Goal: Task Accomplishment & Management: Use online tool/utility

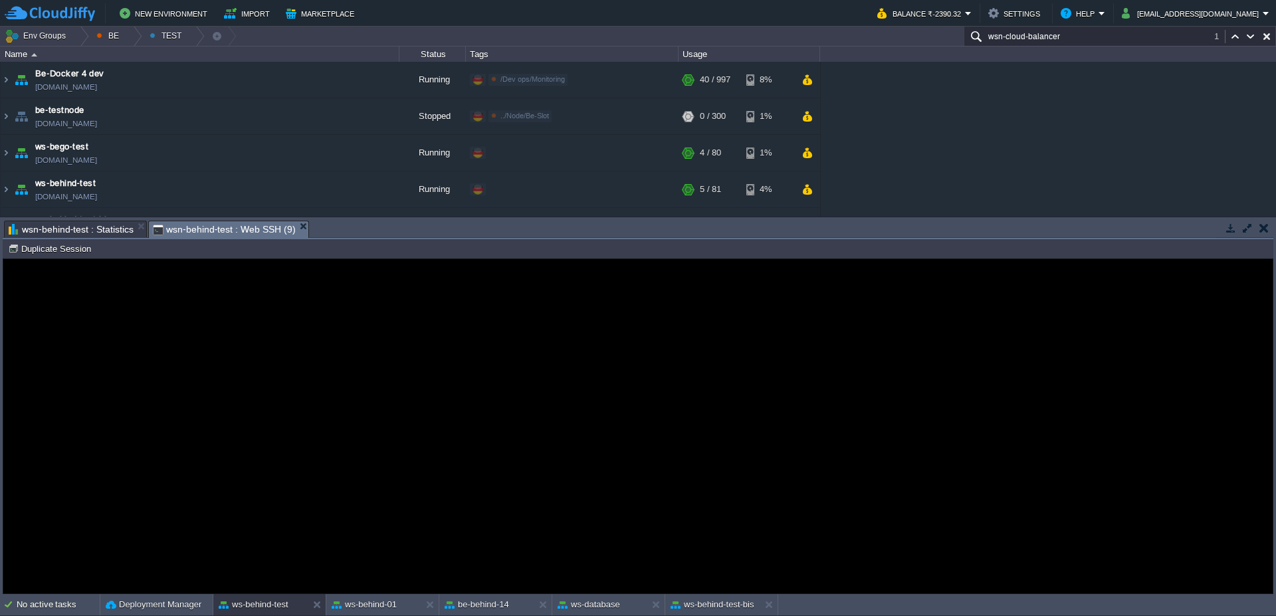
click at [59, 242] on td "Duplicate Session" at bounding box center [51, 249] width 91 height 16
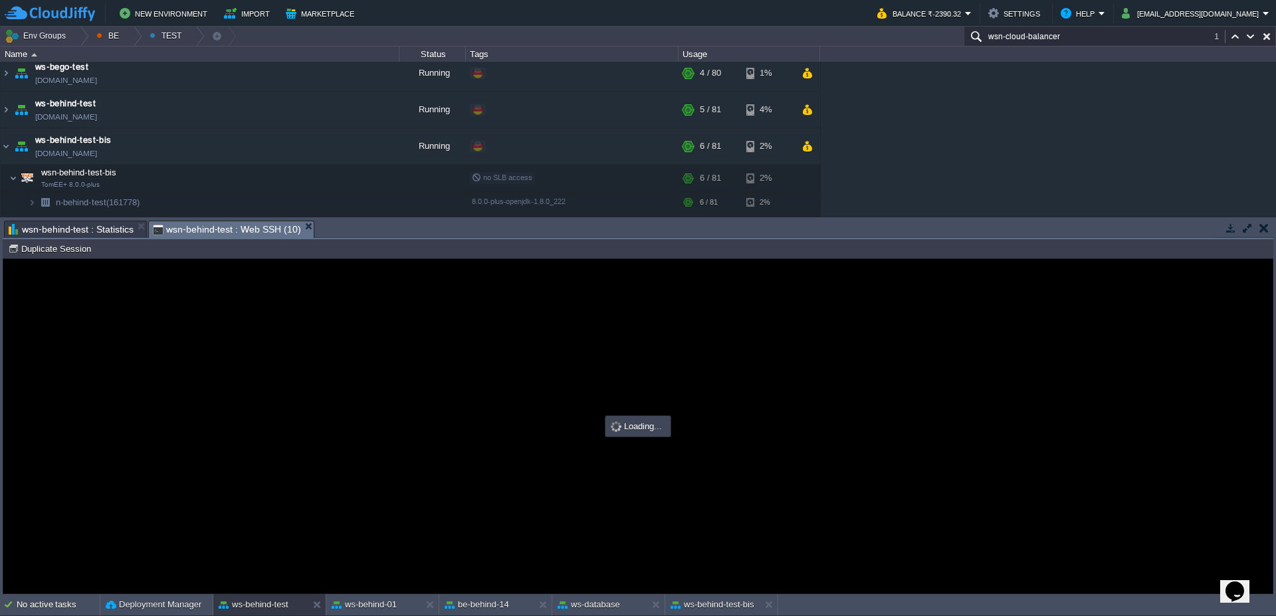
type input "#000000"
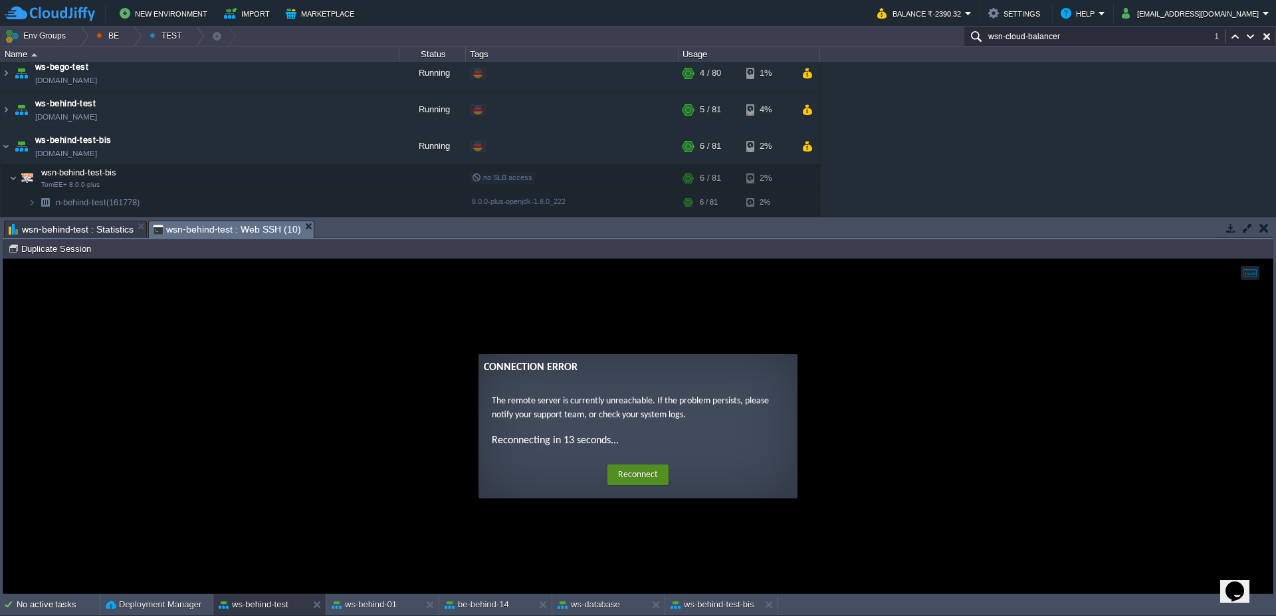
click at [641, 480] on button "Reconnect" at bounding box center [637, 474] width 61 height 21
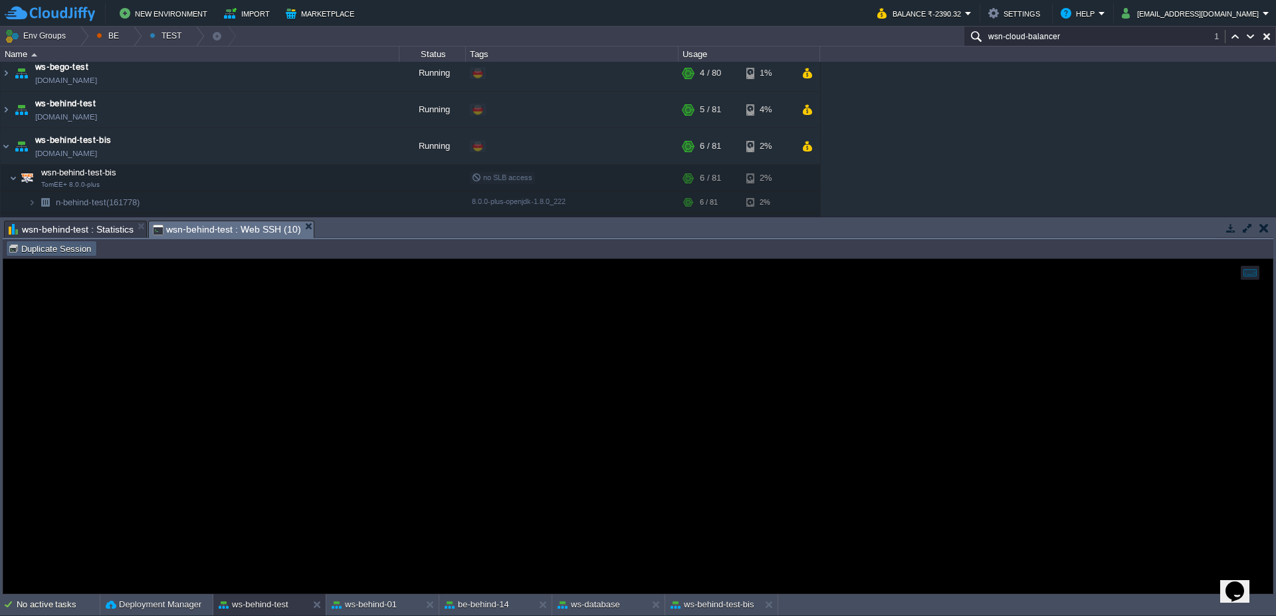
click at [60, 255] on td "Duplicate Session" at bounding box center [51, 249] width 91 height 16
type input "#000000"
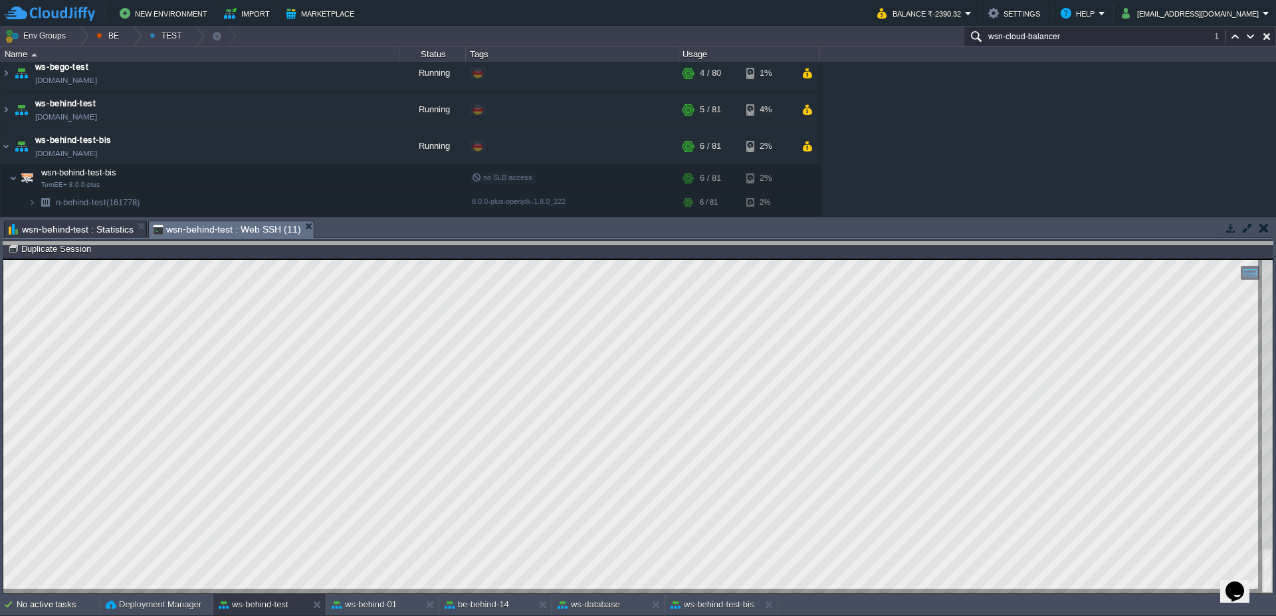
drag, startPoint x: 861, startPoint y: 226, endPoint x: 880, endPoint y: 247, distance: 28.7
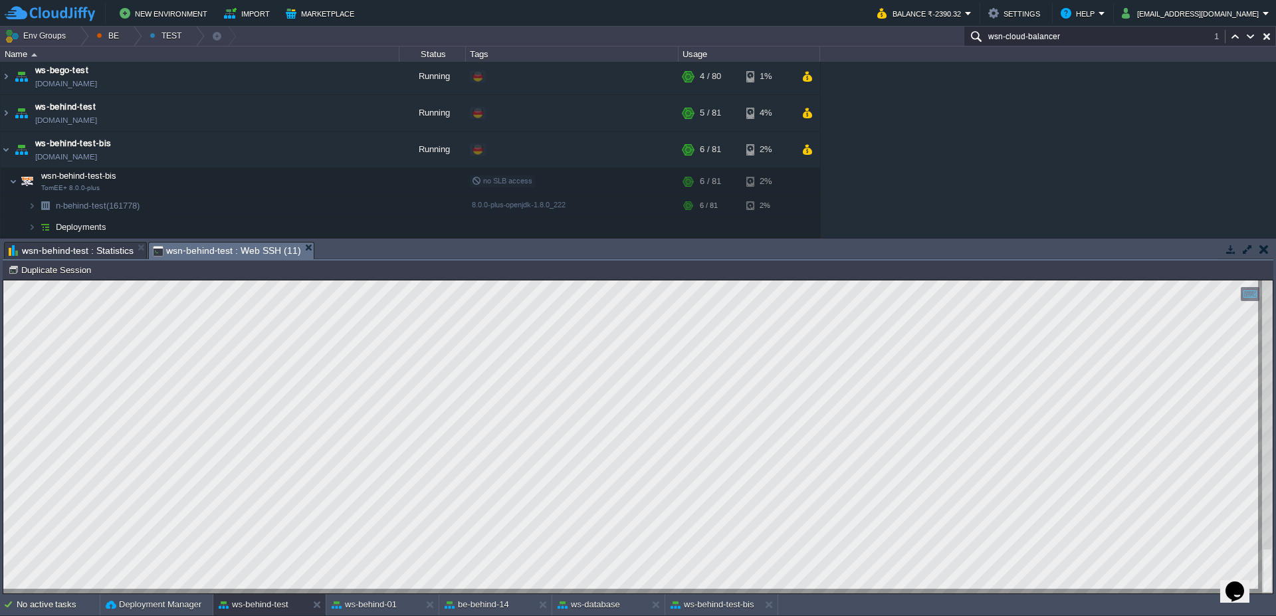
scroll to position [76, 0]
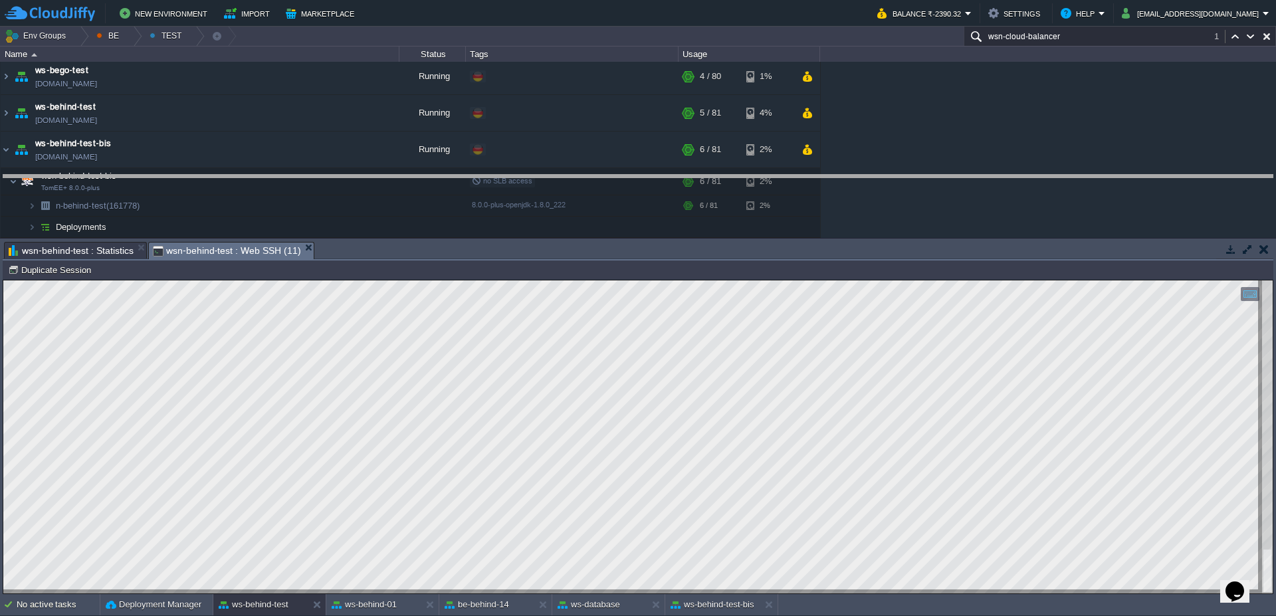
drag, startPoint x: 542, startPoint y: 250, endPoint x: 543, endPoint y: 183, distance: 67.1
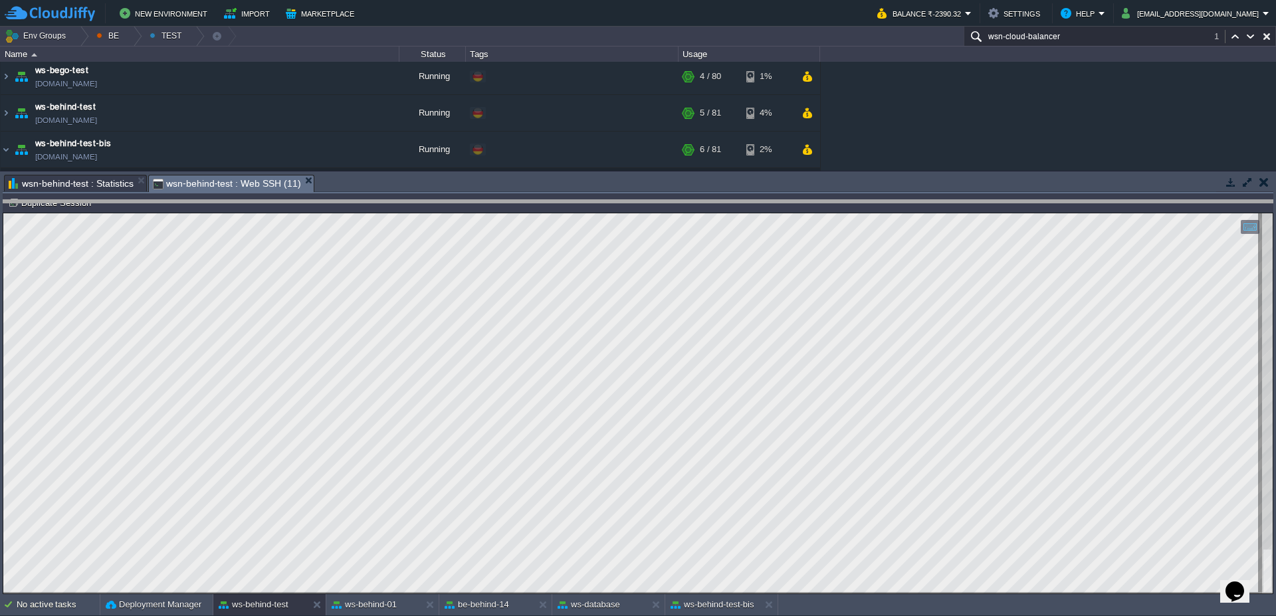
drag, startPoint x: 692, startPoint y: 177, endPoint x: 696, endPoint y: 203, distance: 25.5
click at [696, 203] on body "New Environment Import Marketplace Bonus ₹0.00 Upgrade Account Balance ₹-2390.3…" at bounding box center [638, 308] width 1276 height 616
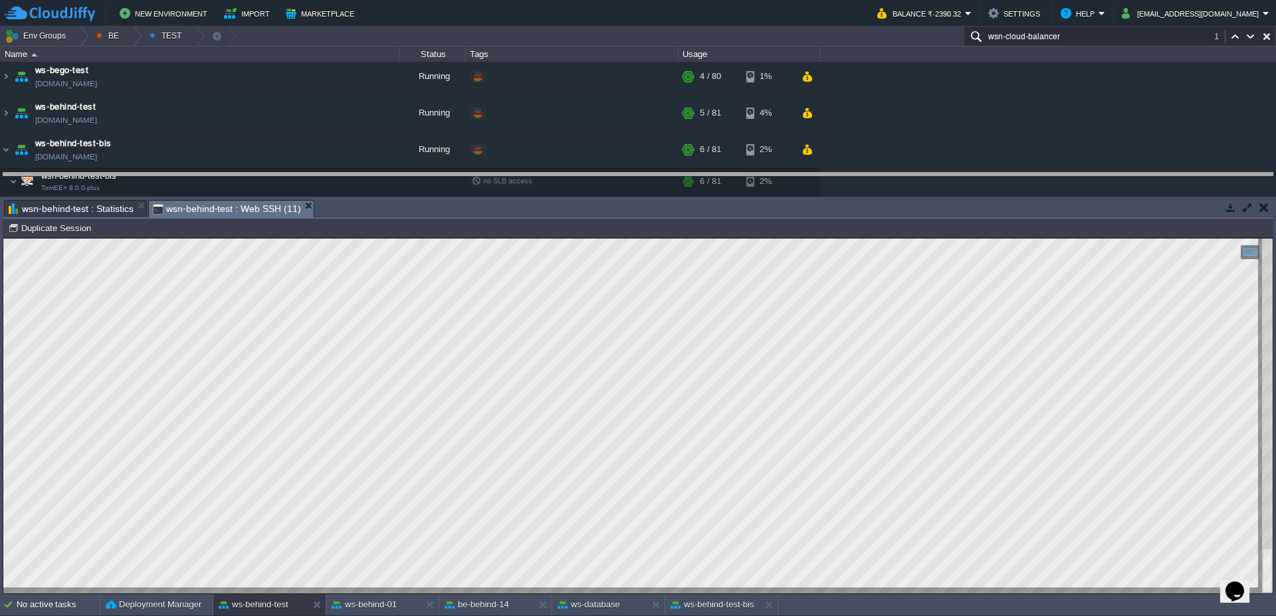
drag, startPoint x: 689, startPoint y: 214, endPoint x: 696, endPoint y: 187, distance: 28.0
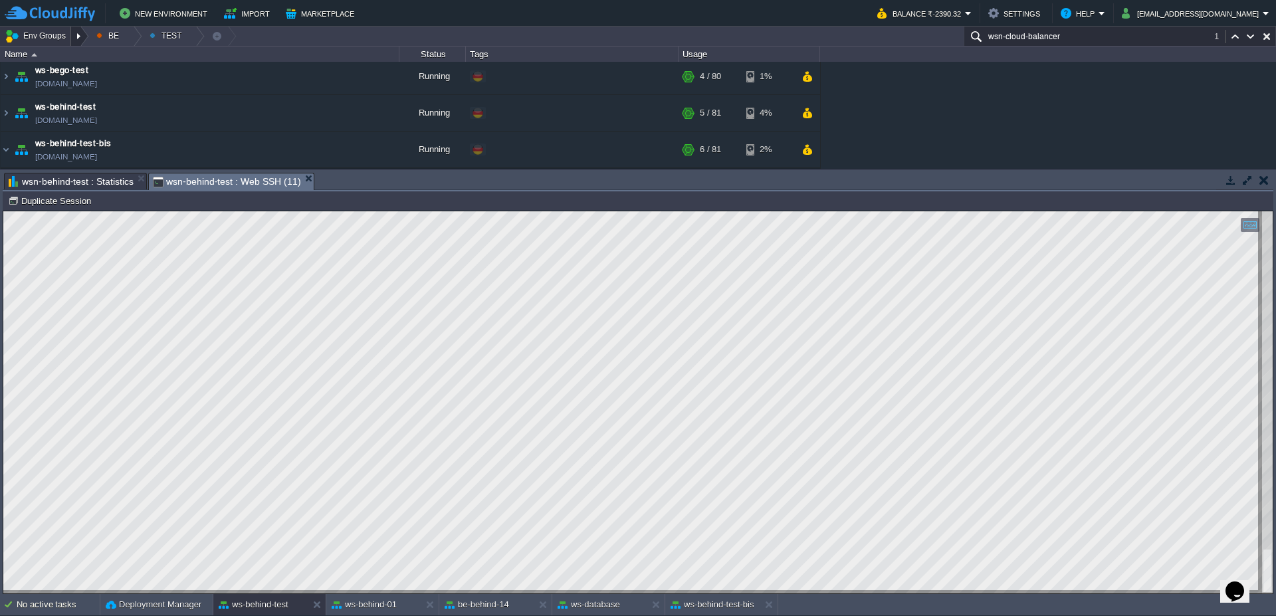
click at [85, 33] on div at bounding box center [80, 36] width 18 height 19
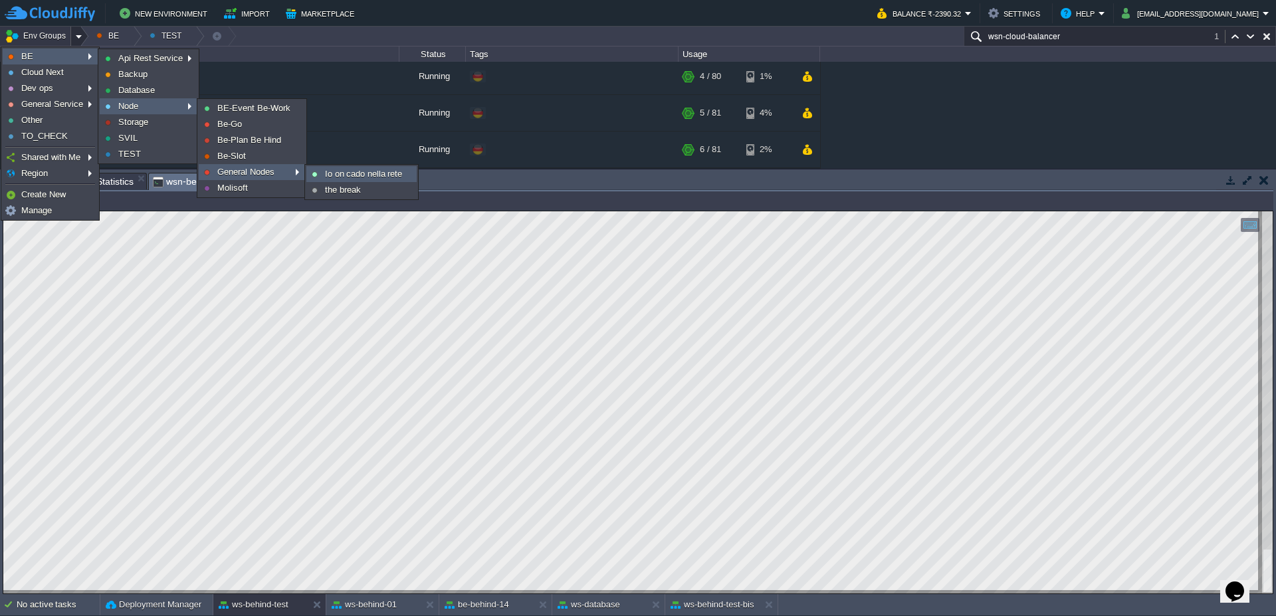
click at [340, 180] on link "Io on cado nella rete" at bounding box center [361, 174] width 109 height 15
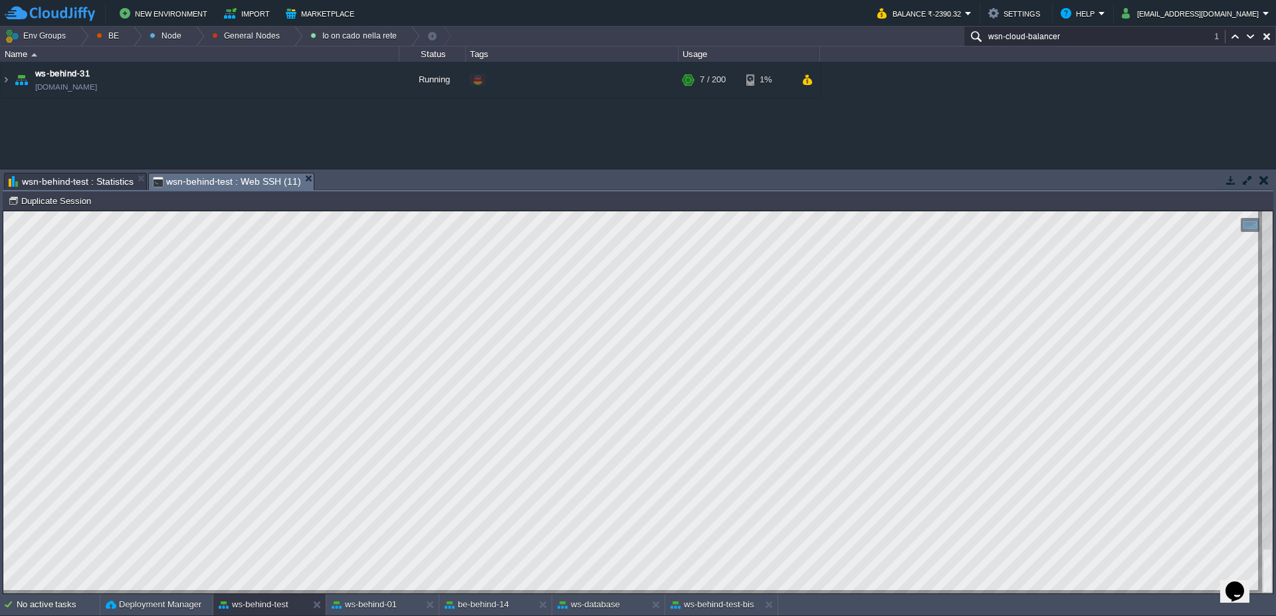
scroll to position [0, 0]
click at [1, 84] on img at bounding box center [6, 80] width 11 height 36
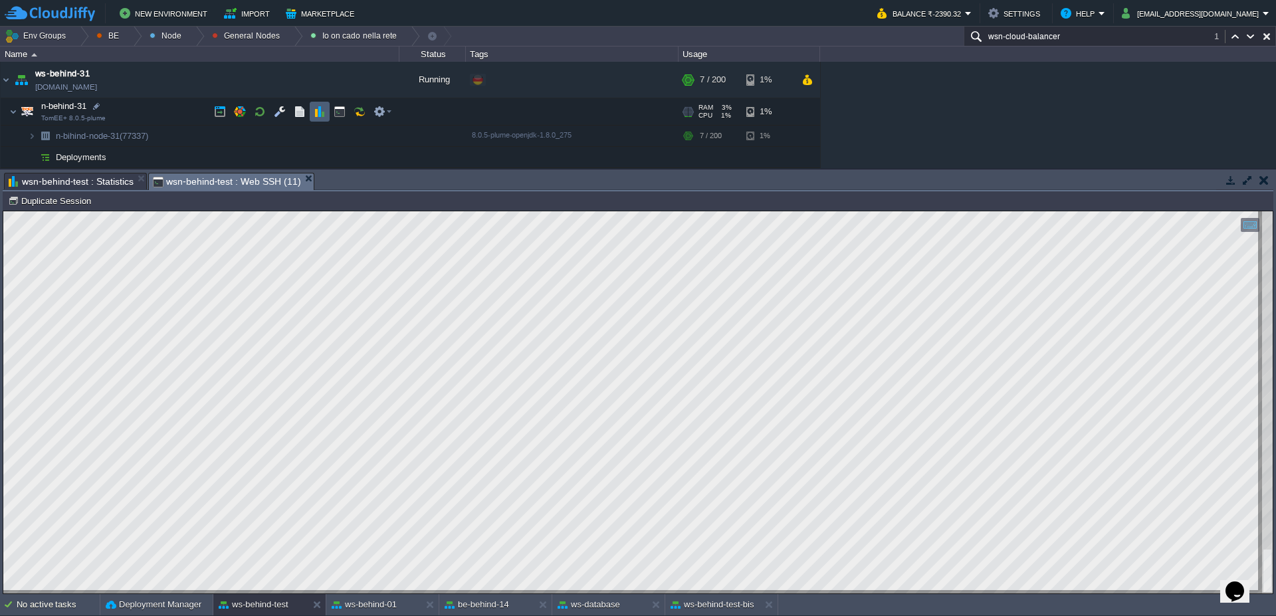
click at [316, 112] on button "button" at bounding box center [320, 112] width 12 height 12
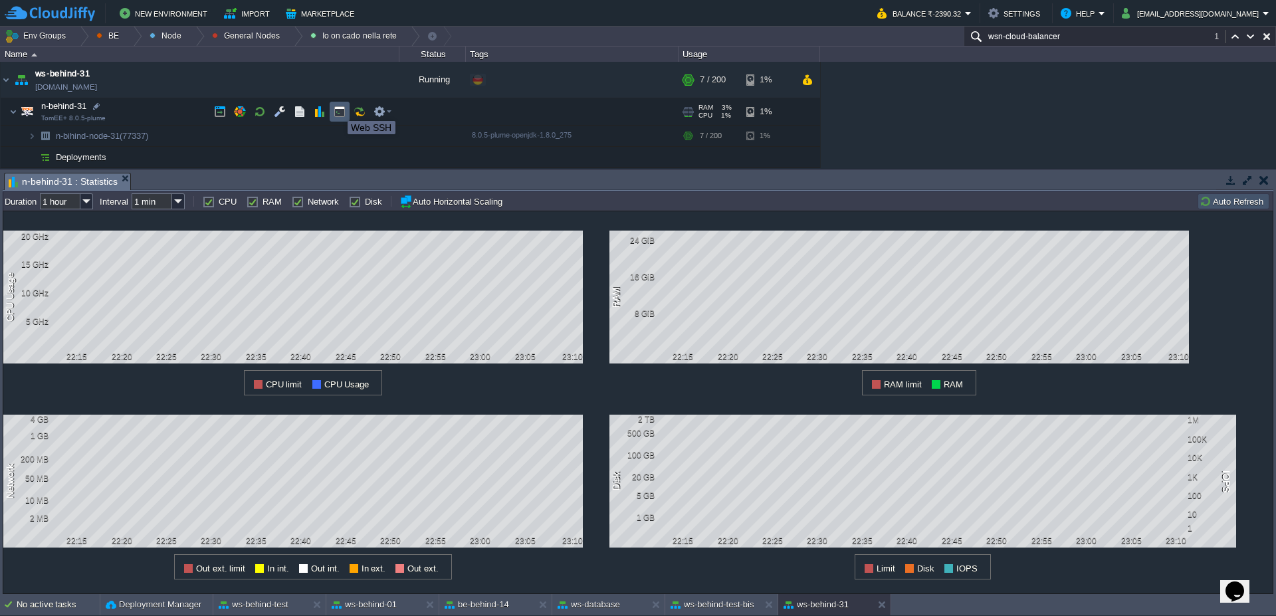
click at [338, 109] on button "button" at bounding box center [340, 112] width 12 height 12
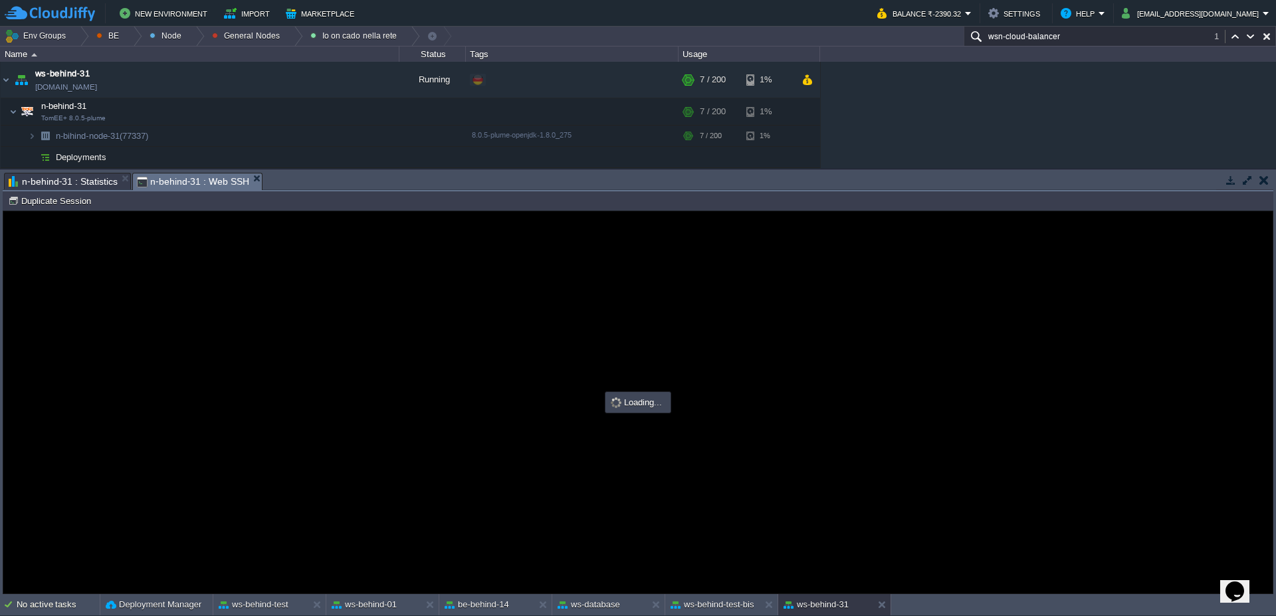
type input "#000000"
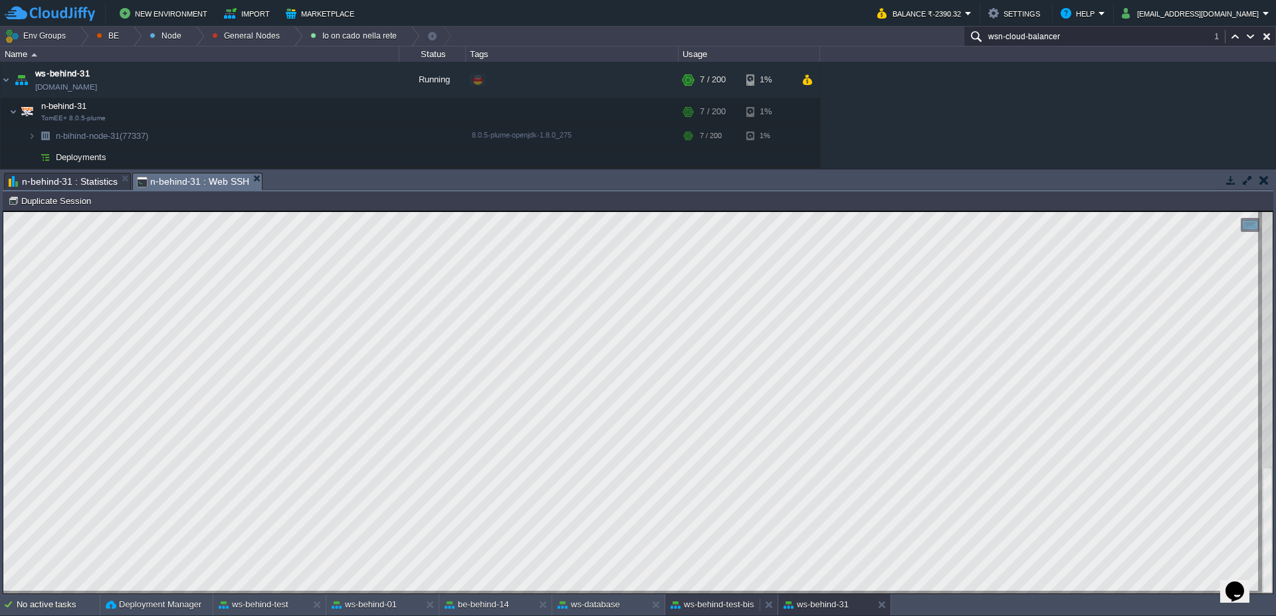
click at [720, 605] on button "ws-behind-test-bis" at bounding box center [712, 604] width 84 height 13
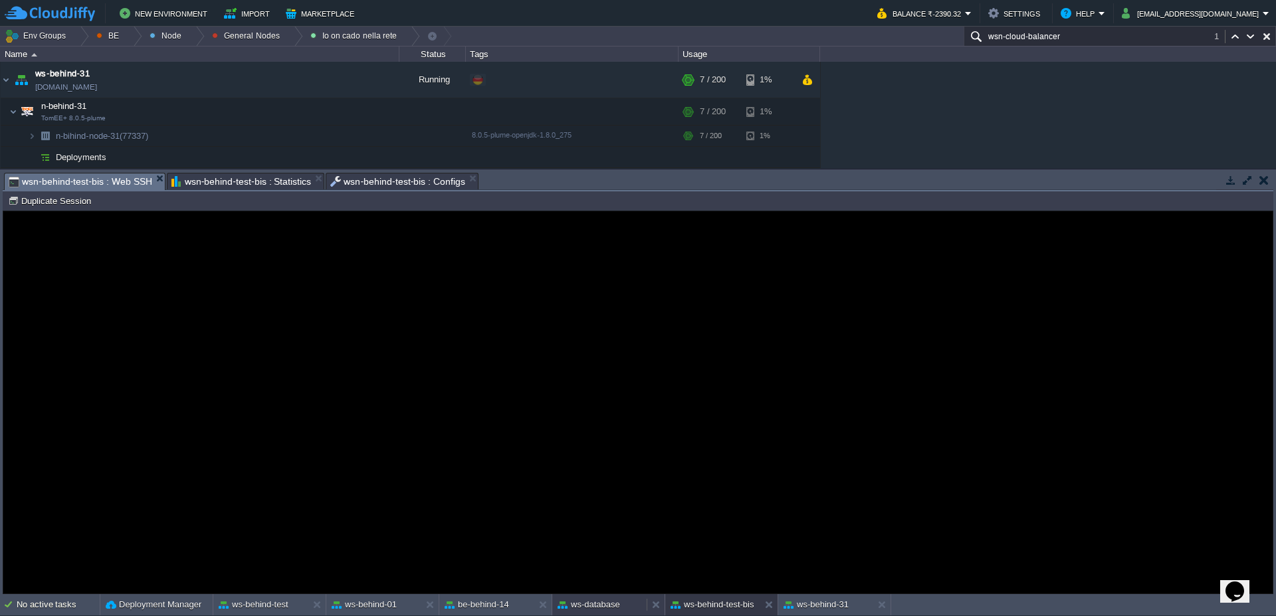
click at [585, 604] on button "ws-database" at bounding box center [589, 604] width 62 height 13
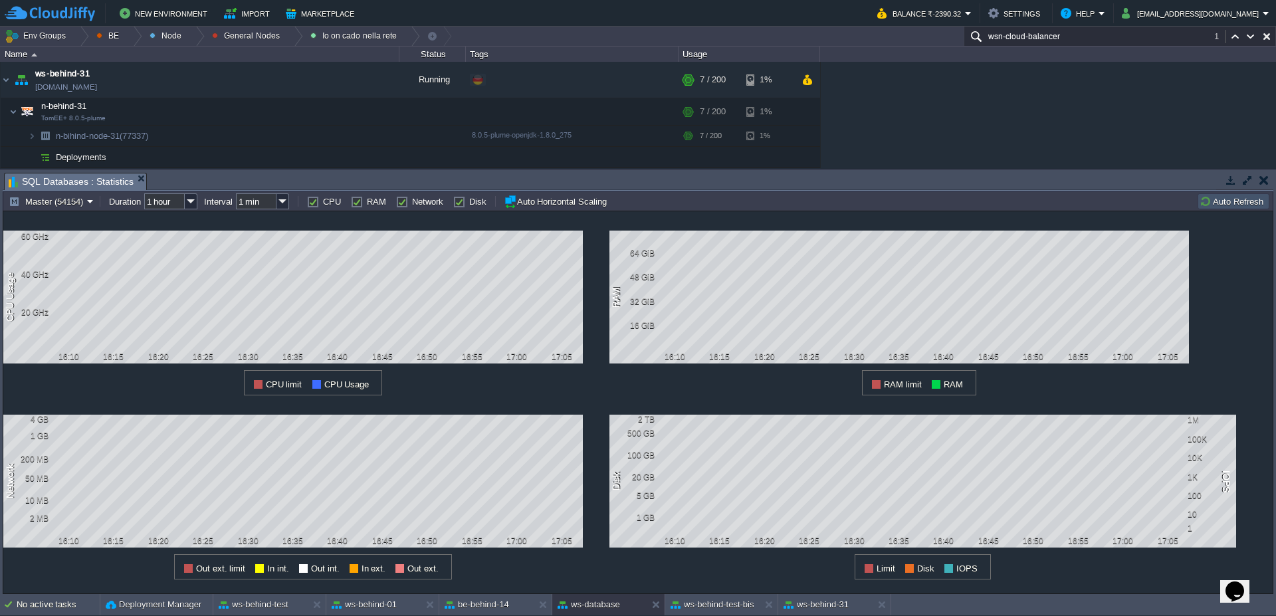
click at [1228, 205] on button "Auto Refresh" at bounding box center [1233, 201] width 68 height 12
click at [518, 607] on div "be-behind-14" at bounding box center [486, 604] width 94 height 21
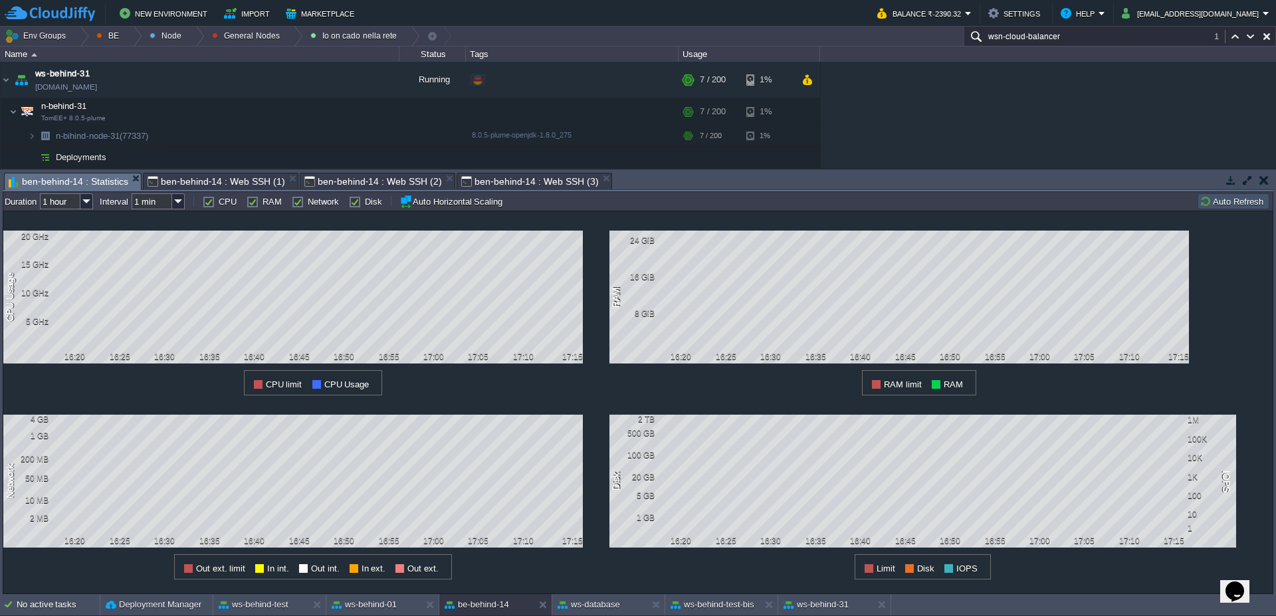
click at [1215, 200] on button "Auto Refresh" at bounding box center [1233, 201] width 68 height 12
click at [822, 607] on button "ws-behind-31" at bounding box center [815, 604] width 65 height 13
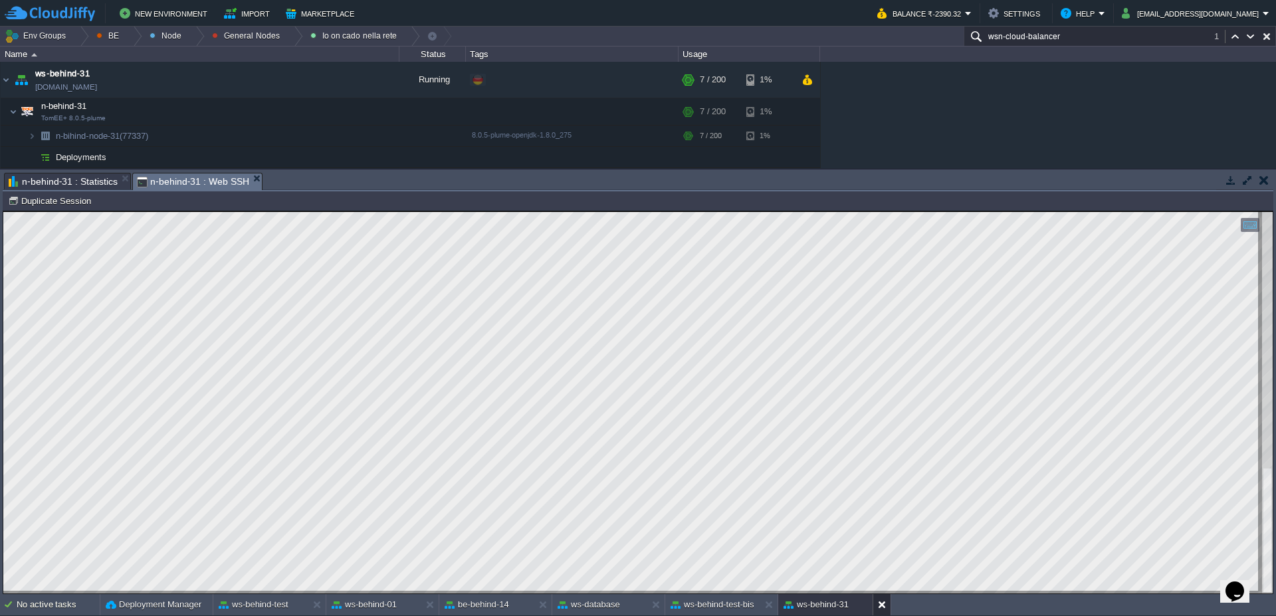
click at [876, 609] on div at bounding box center [881, 604] width 18 height 21
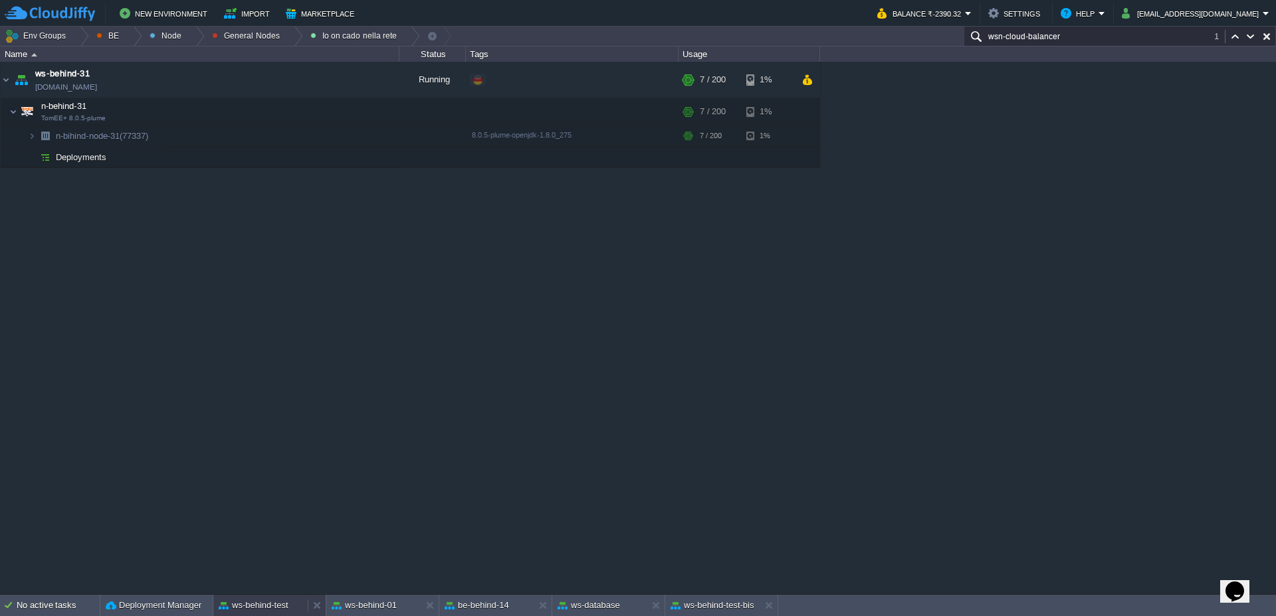
click at [269, 603] on button "ws-behind-test" at bounding box center [254, 605] width 70 height 13
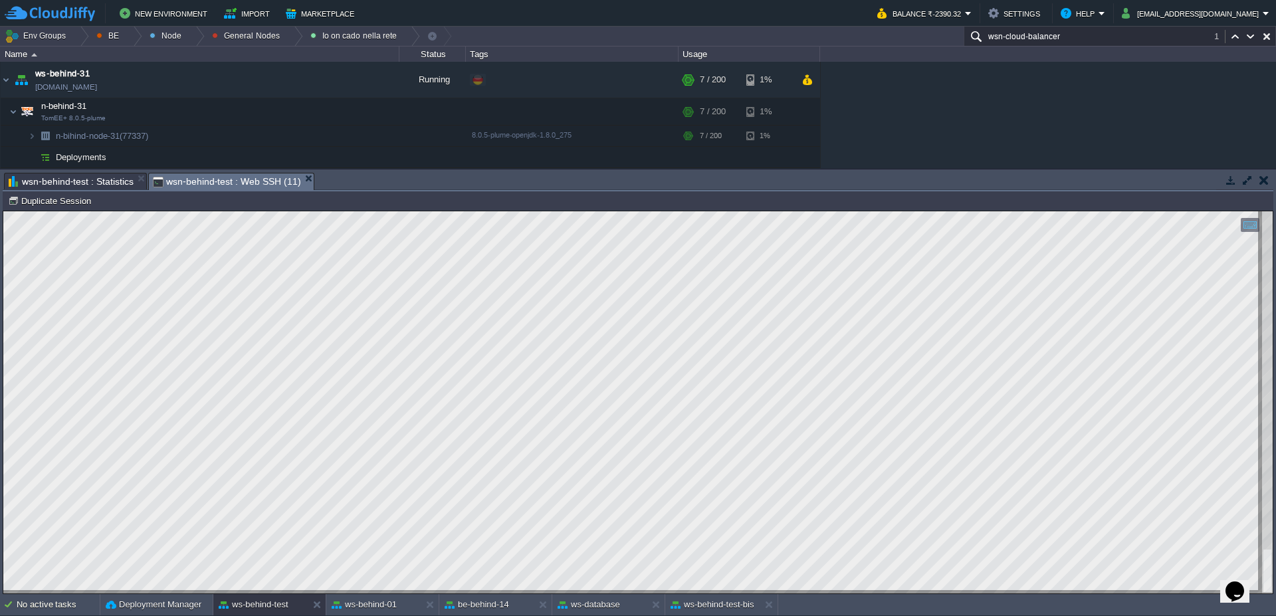
type textarea "showView :"
click at [128, 32] on div at bounding box center [133, 36] width 18 height 19
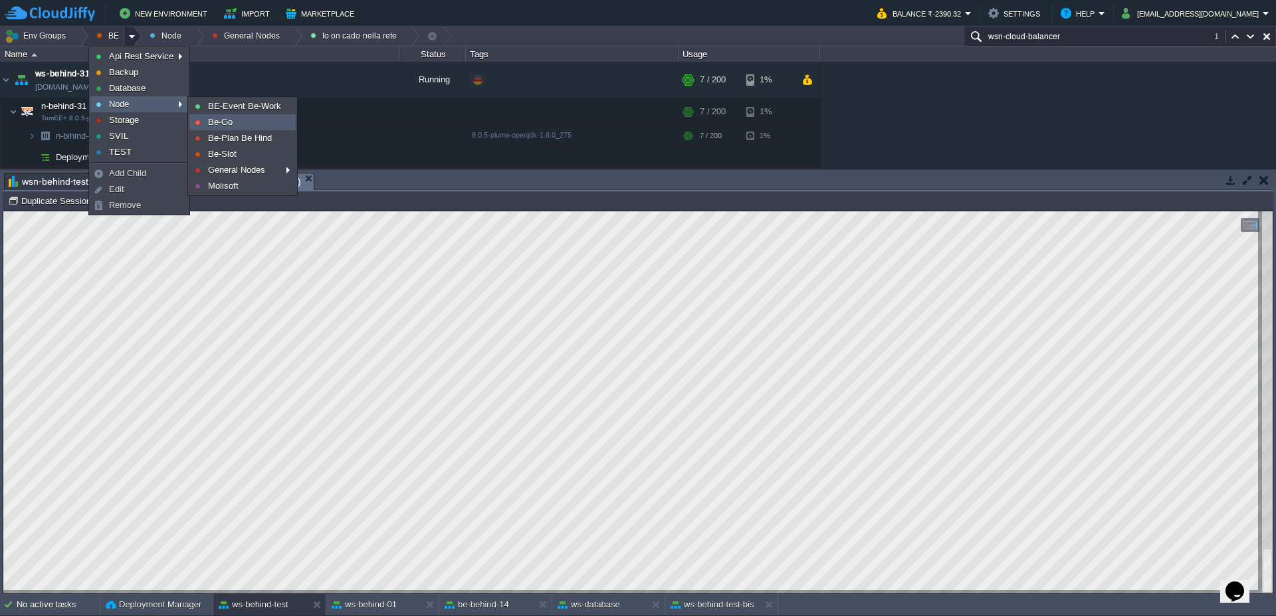
click at [249, 125] on link "Be-Go" at bounding box center [242, 122] width 105 height 15
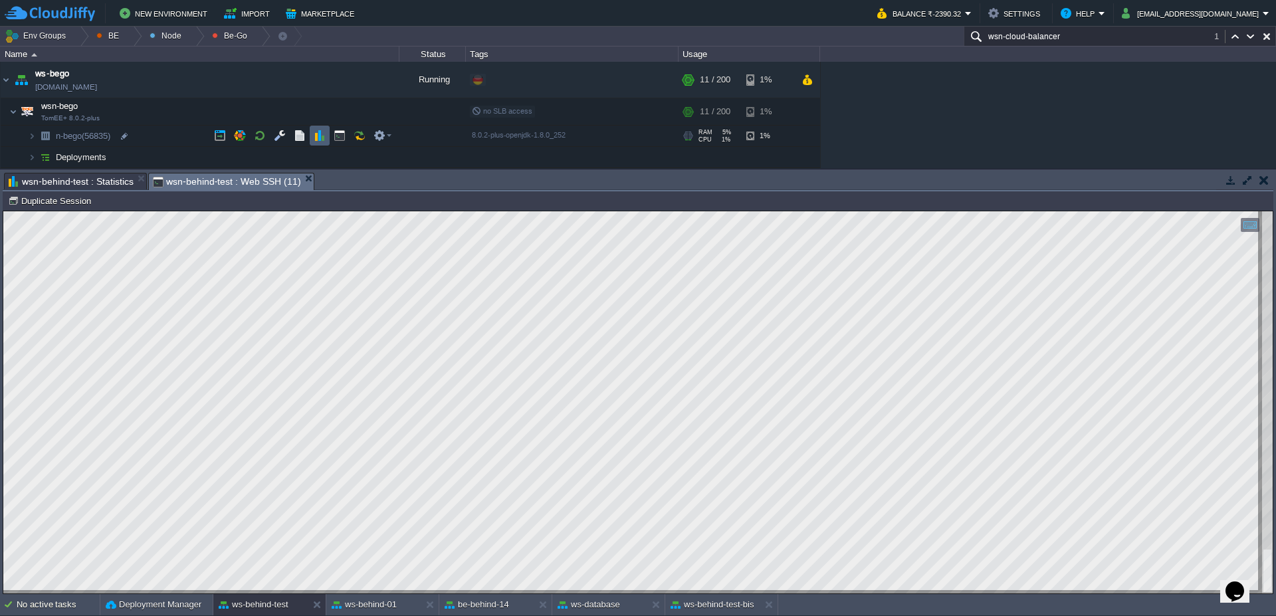
click at [326, 135] on td at bounding box center [320, 136] width 20 height 20
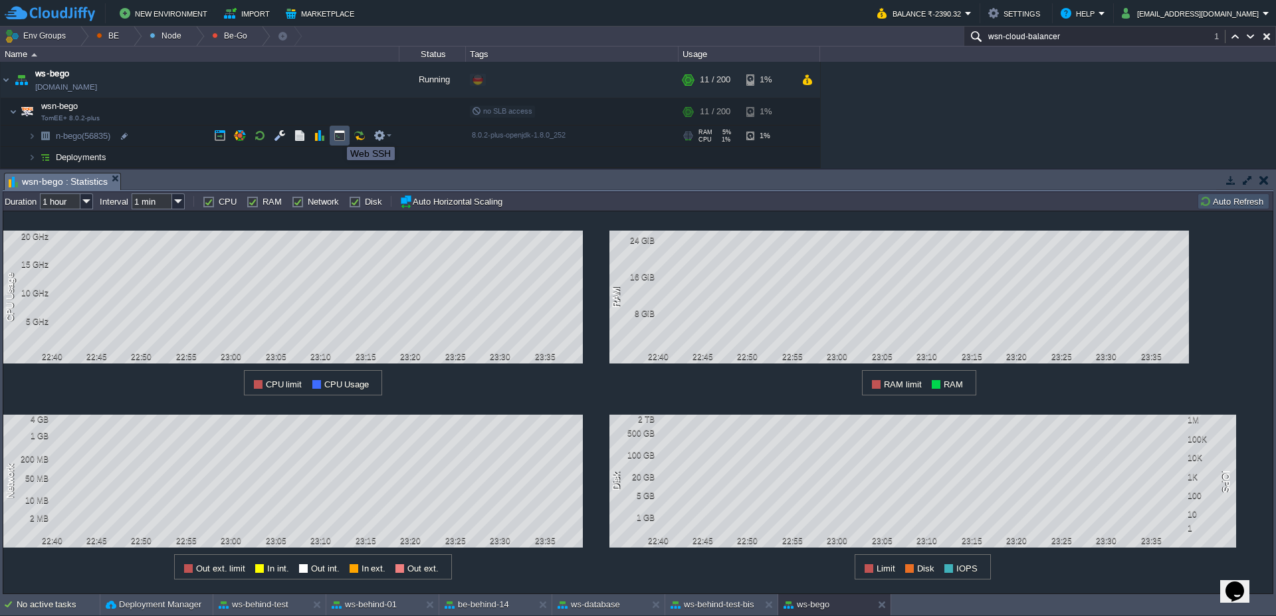
click at [338, 134] on button "button" at bounding box center [340, 136] width 12 height 12
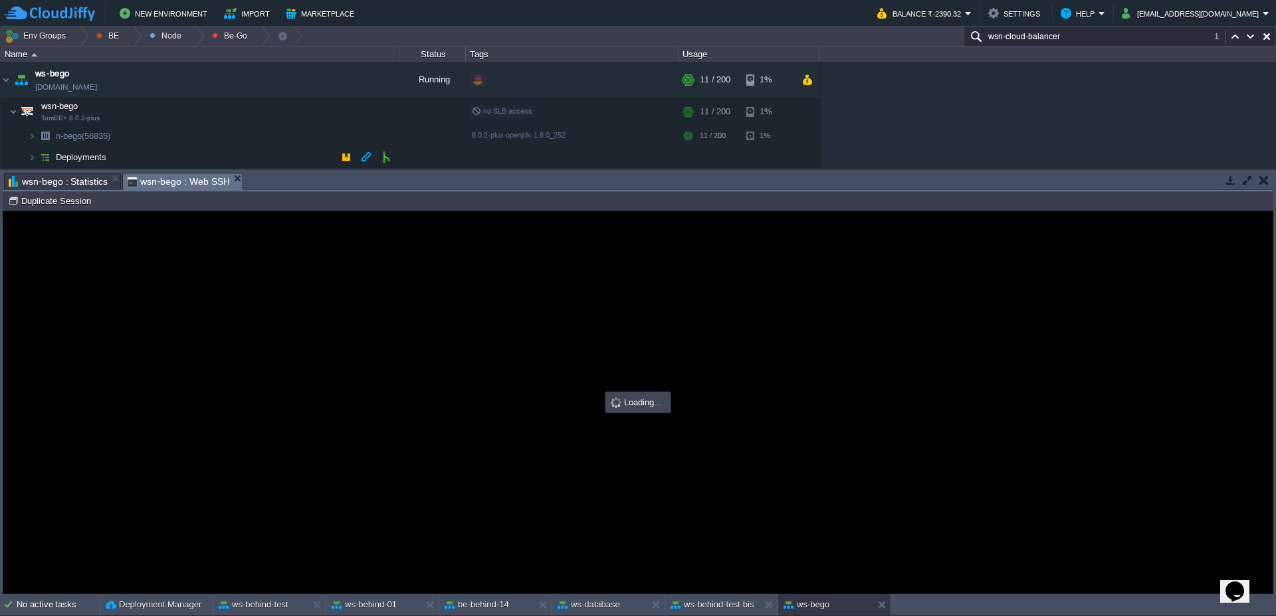
scroll to position [0, 0]
type input "#000000"
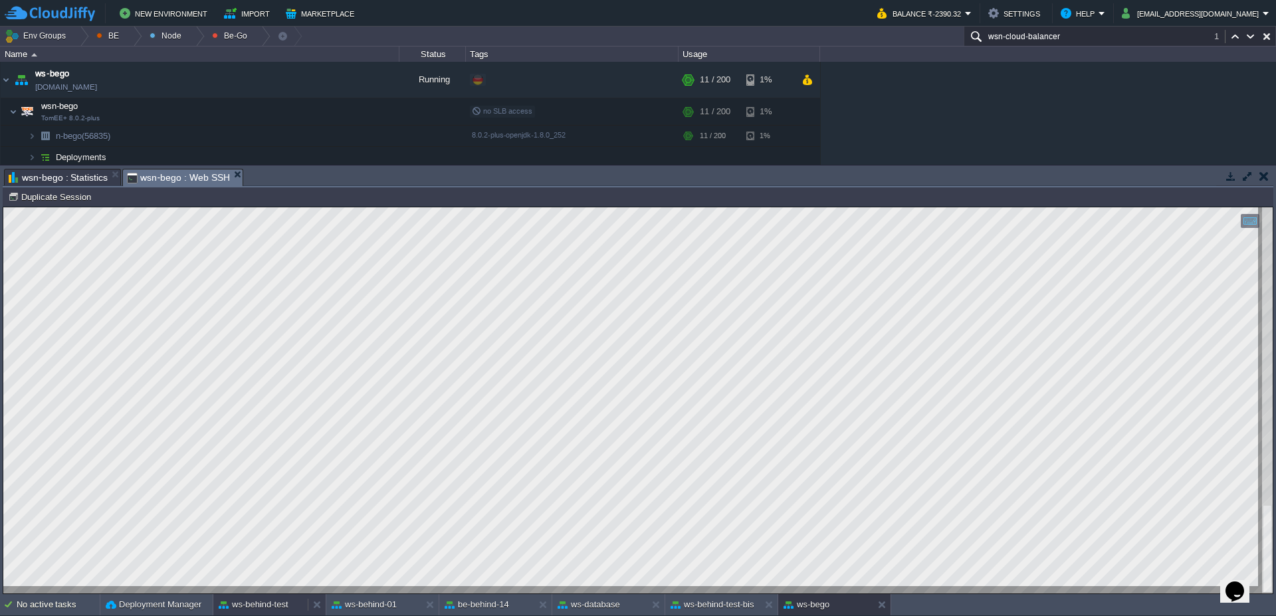
click at [266, 611] on button "ws-behind-test" at bounding box center [254, 604] width 70 height 13
type textarea "c.getValue()"
